Goal: Information Seeking & Learning: Learn about a topic

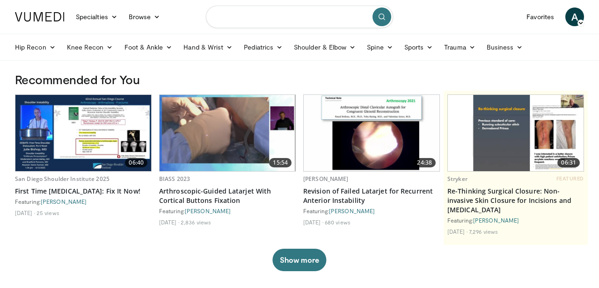
click at [237, 25] on input "Search topics, interventions" at bounding box center [299, 17] width 187 height 22
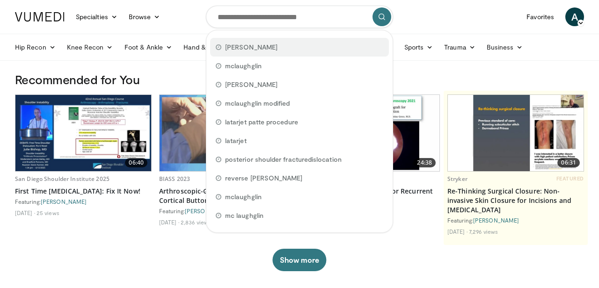
click at [240, 46] on span "mclaughlin" at bounding box center [251, 47] width 52 height 9
type input "**********"
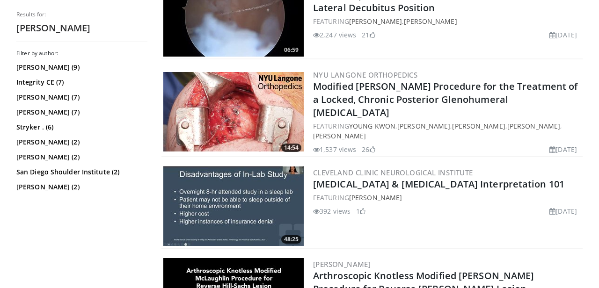
scroll to position [1323, 0]
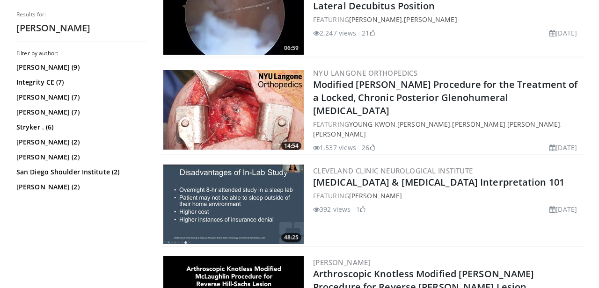
click at [242, 112] on img at bounding box center [233, 110] width 140 height 80
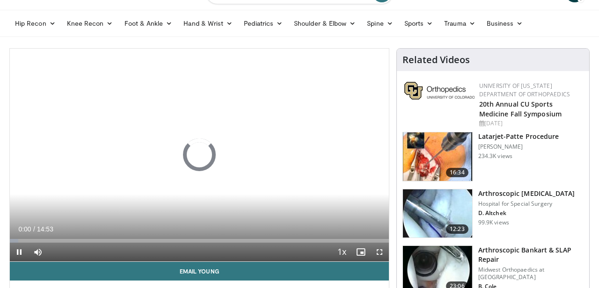
scroll to position [24, 0]
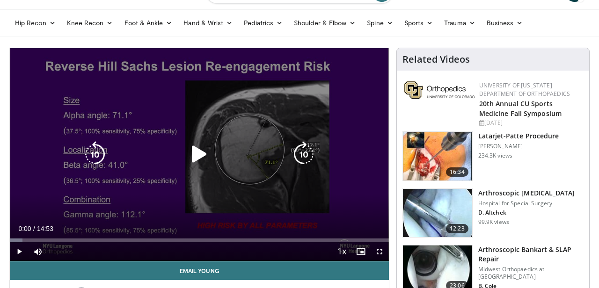
click at [198, 153] on icon "Video Player" at bounding box center [199, 154] width 26 height 26
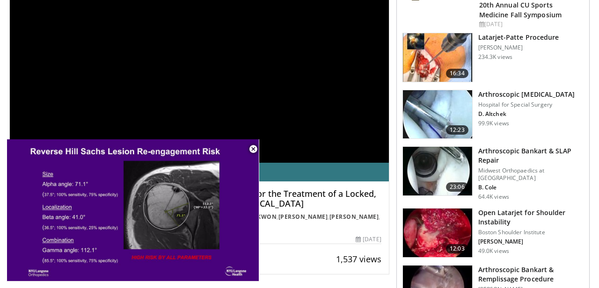
scroll to position [126, 0]
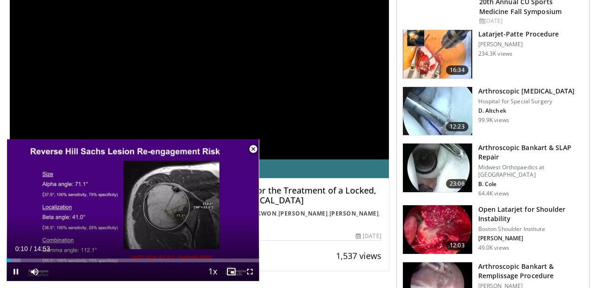
click at [255, 149] on span "Video Player" at bounding box center [253, 149] width 19 height 19
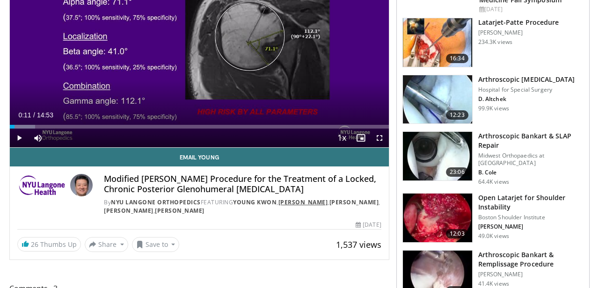
scroll to position [137, 0]
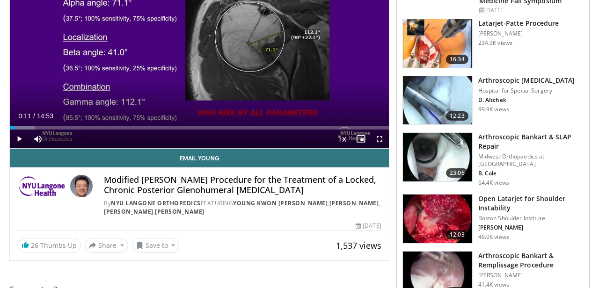
click at [199, 39] on div "10 seconds Tap to unmute" at bounding box center [199, 41] width 379 height 213
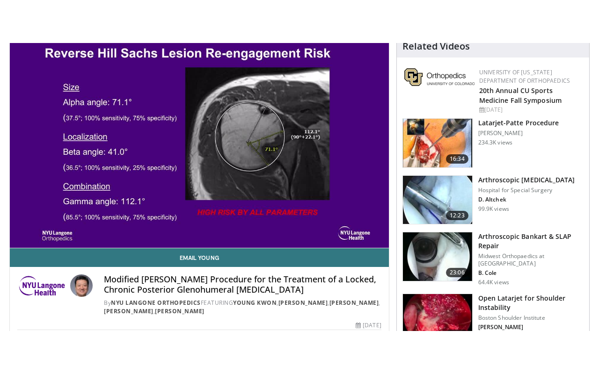
scroll to position [78, 0]
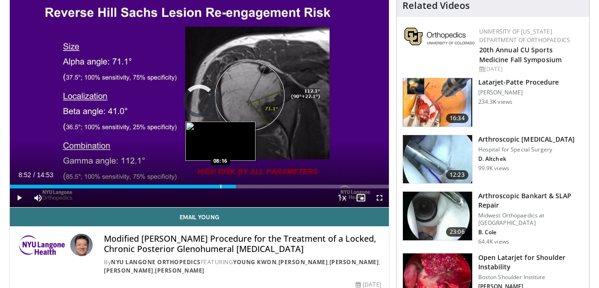
drag, startPoint x: 18, startPoint y: 184, endPoint x: 220, endPoint y: 185, distance: 201.7
click at [220, 185] on div "Loaded : 0.00% 08:17 08:16" at bounding box center [199, 184] width 379 height 9
click at [224, 188] on div "Progress Bar" at bounding box center [224, 187] width 1 height 4
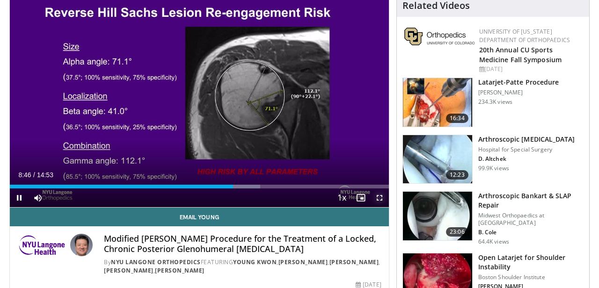
click at [381, 196] on span "Video Player" at bounding box center [379, 198] width 19 height 19
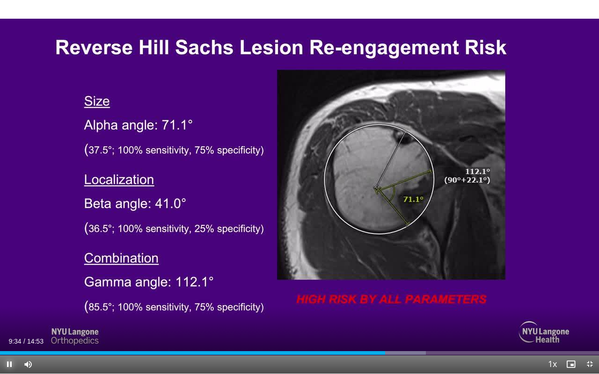
click at [8, 288] on span "Video Player" at bounding box center [9, 364] width 19 height 19
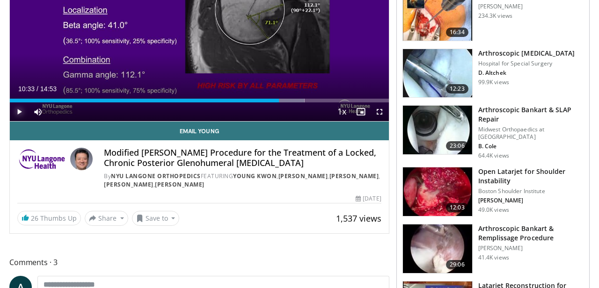
scroll to position [0, 0]
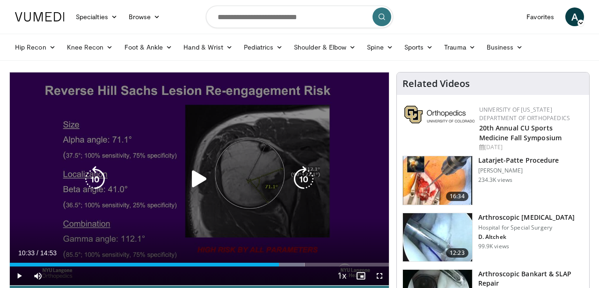
click at [197, 180] on icon "Video Player" at bounding box center [199, 179] width 26 height 26
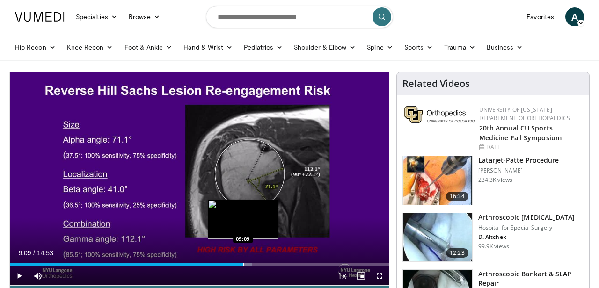
drag, startPoint x: 279, startPoint y: 263, endPoint x: 242, endPoint y: 263, distance: 36.5
click at [242, 263] on div "Loaded : 63.89% 09:09 09:09" at bounding box center [199, 262] width 379 height 9
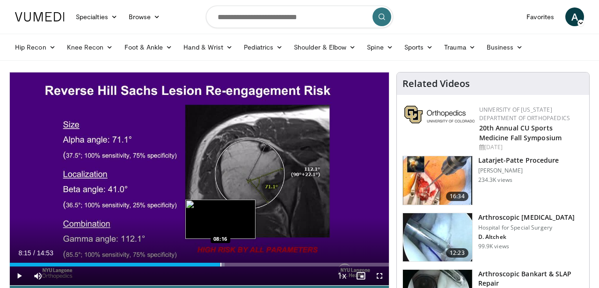
drag, startPoint x: 243, startPoint y: 264, endPoint x: 220, endPoint y: 261, distance: 23.6
click at [220, 261] on div "Loaded : 56.64% 08:15 08:16" at bounding box center [199, 262] width 379 height 9
drag, startPoint x: 219, startPoint y: 261, endPoint x: 227, endPoint y: 262, distance: 7.0
click at [227, 262] on div "Loaded : 63.31% 08:30 08:30" at bounding box center [199, 262] width 379 height 9
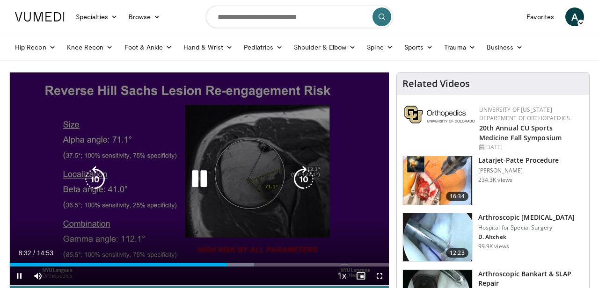
scroll to position [14, 0]
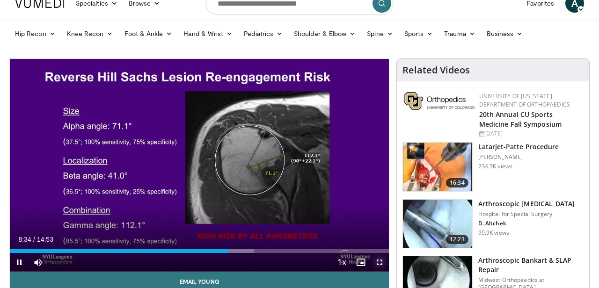
click at [378, 265] on span "Video Player" at bounding box center [379, 262] width 19 height 19
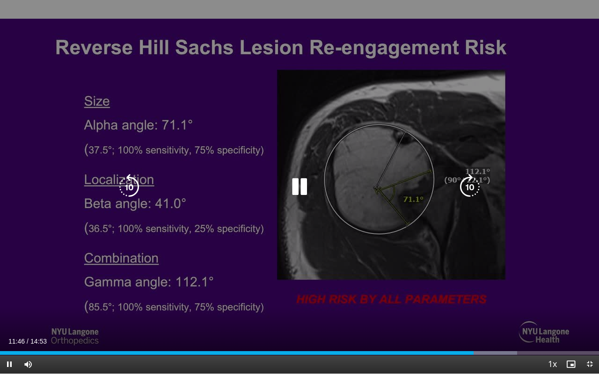
click at [306, 184] on icon "Video Player" at bounding box center [299, 187] width 26 height 26
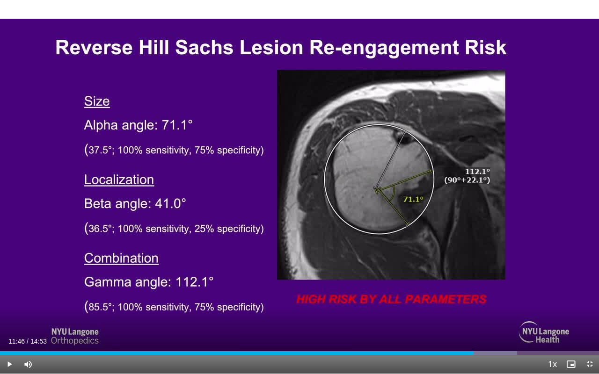
click at [306, 184] on div "10 seconds Tap to unmute" at bounding box center [299, 187] width 599 height 374
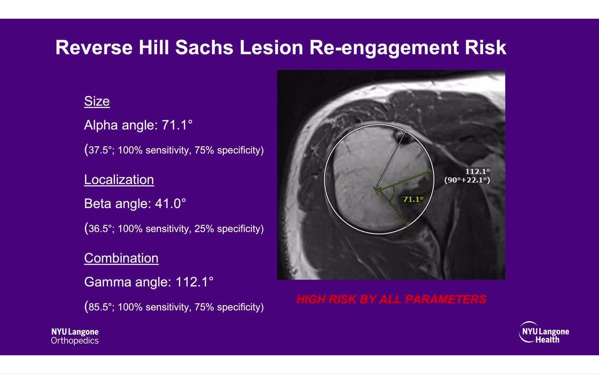
click at [543, 288] on video-js "**********" at bounding box center [299, 187] width 599 height 374
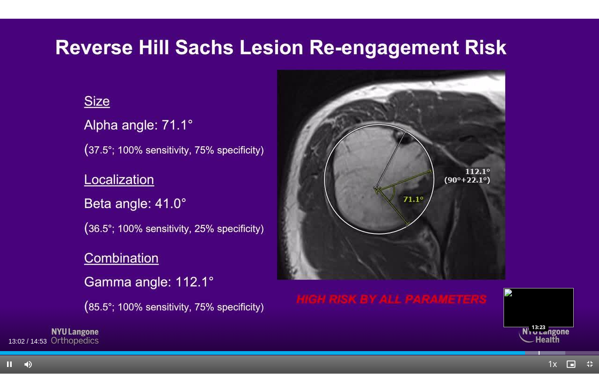
click at [539, 288] on div "Loaded : 94.41% 13:02 13:23" at bounding box center [299, 350] width 599 height 9
